Goal: Information Seeking & Learning: Find specific fact

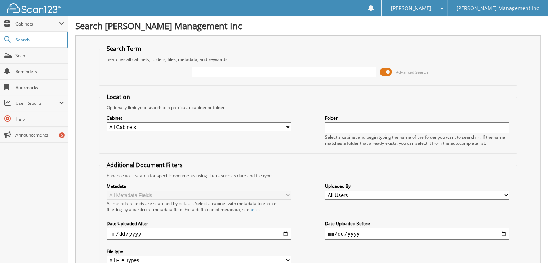
click at [207, 71] on input "text" at bounding box center [284, 72] width 184 height 11
type input "903265"
click at [147, 70] on div "903265 Advanced Search" at bounding box center [308, 71] width 410 height 19
type input "903946"
